Goal: Task Accomplishment & Management: Use online tool/utility

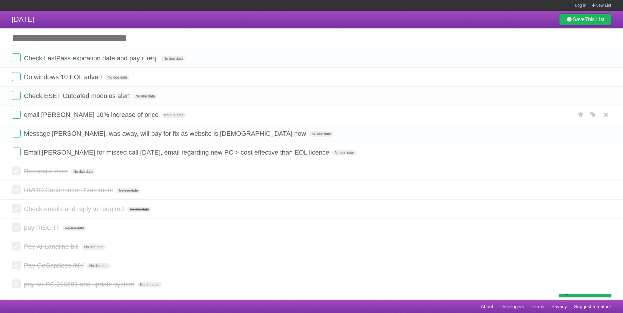
scroll to position [2, 0]
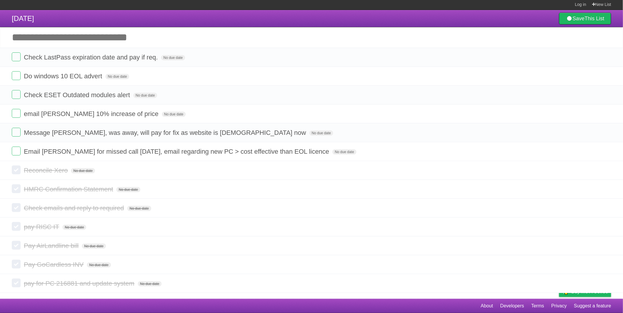
click at [61, 39] on input "Add another task" at bounding box center [311, 37] width 623 height 21
type input "**********"
click input "*********" at bounding box center [0, 0] width 0 height 0
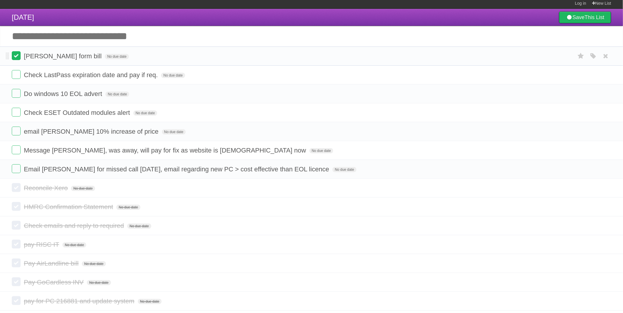
click at [17, 56] on label at bounding box center [16, 55] width 9 height 9
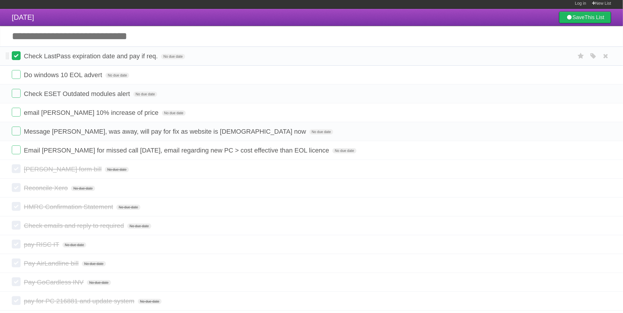
click at [17, 58] on label at bounding box center [16, 55] width 9 height 9
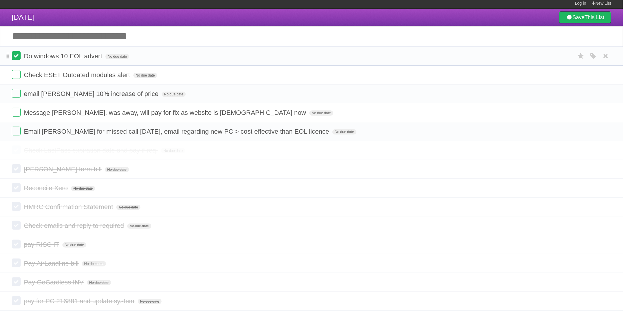
click at [14, 75] on label at bounding box center [16, 74] width 9 height 9
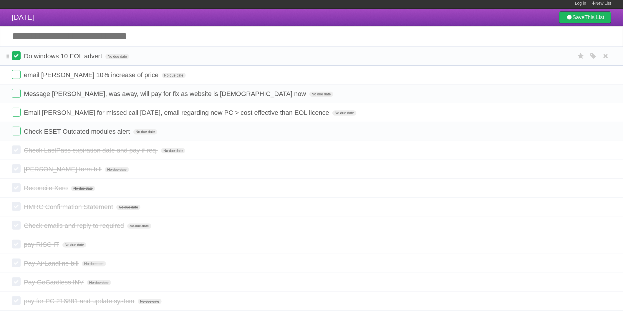
click at [16, 55] on label at bounding box center [16, 55] width 9 height 9
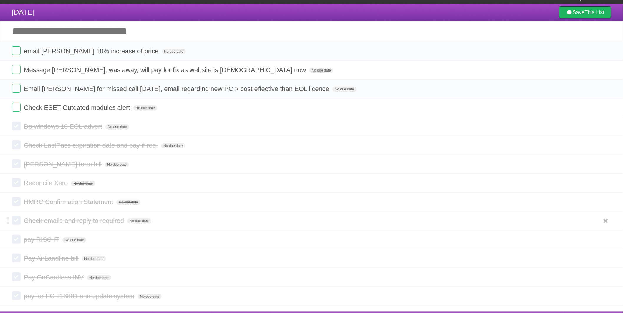
scroll to position [0, 0]
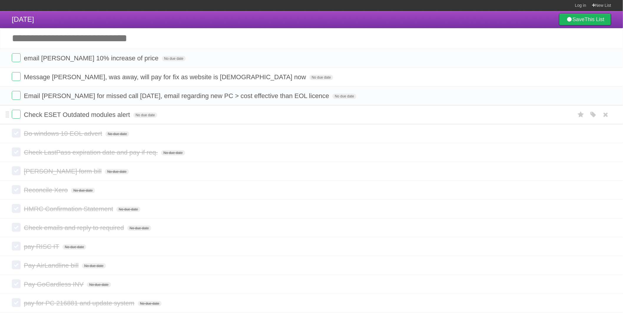
click at [21, 118] on form "Check ESET Outdated modules alert No due date White Red Blue Green Purple Orange" at bounding box center [312, 115] width 600 height 10
click at [18, 113] on label at bounding box center [16, 114] width 9 height 9
